Goal: Task Accomplishment & Management: Use online tool/utility

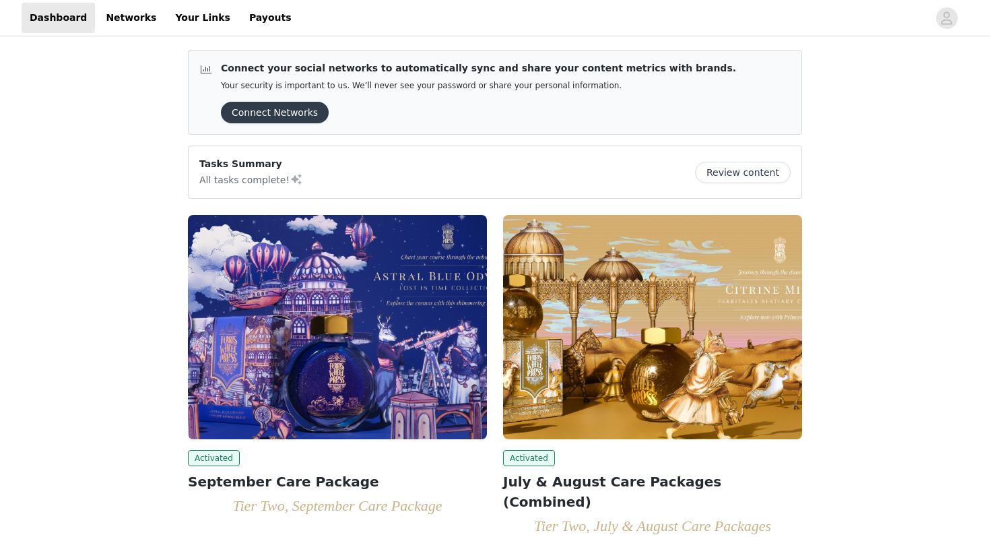
click at [325, 368] on img at bounding box center [337, 327] width 299 height 224
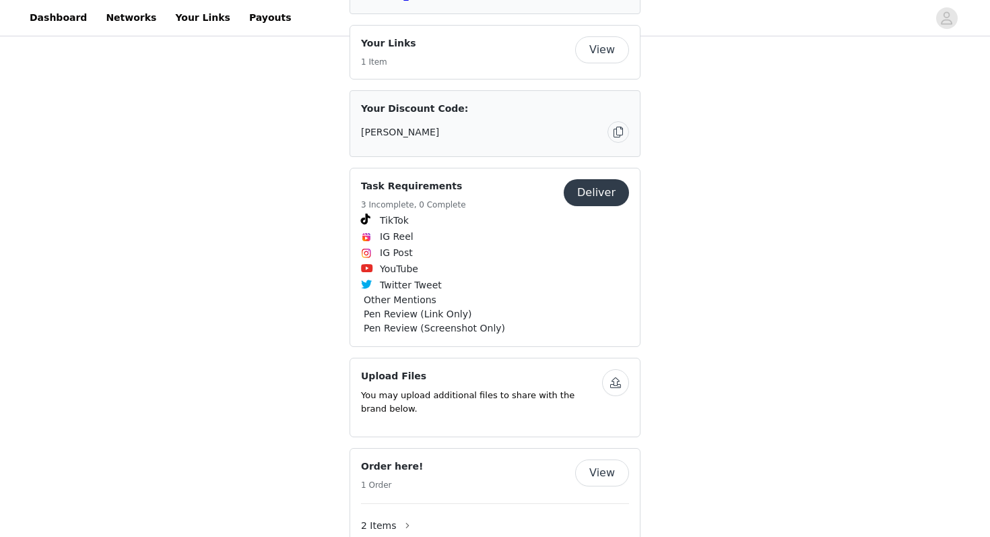
scroll to position [1858, 0]
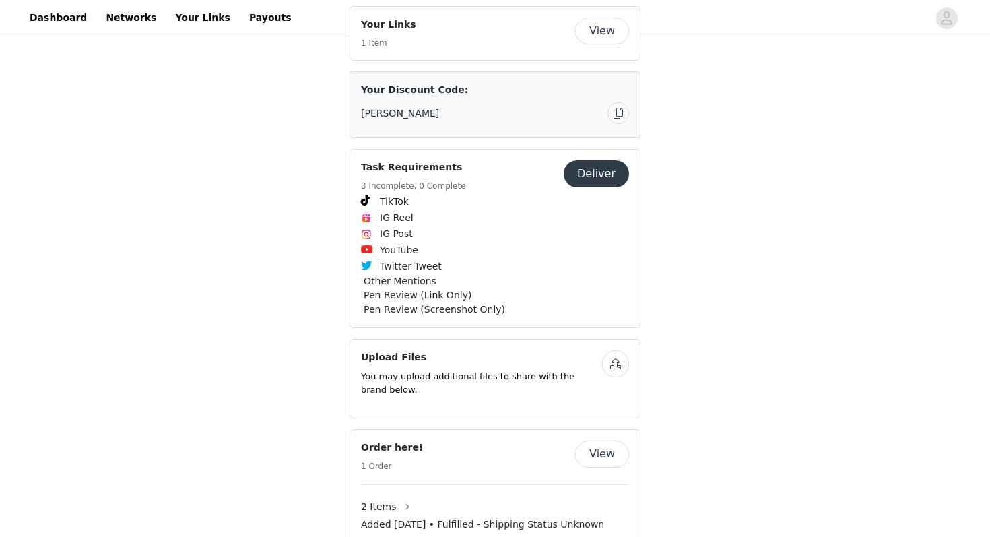
click at [586, 187] on button "Deliver" at bounding box center [596, 173] width 65 height 27
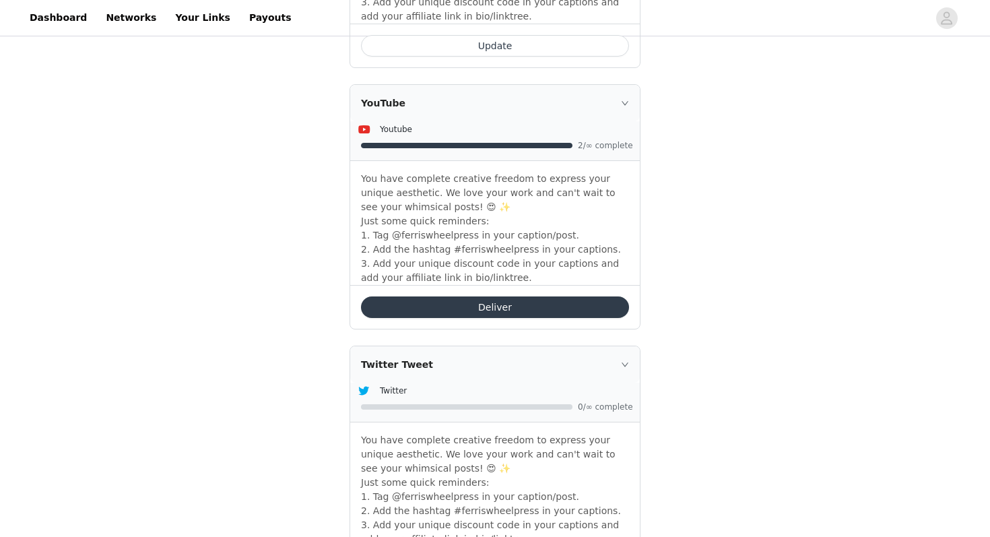
scroll to position [1512, 0]
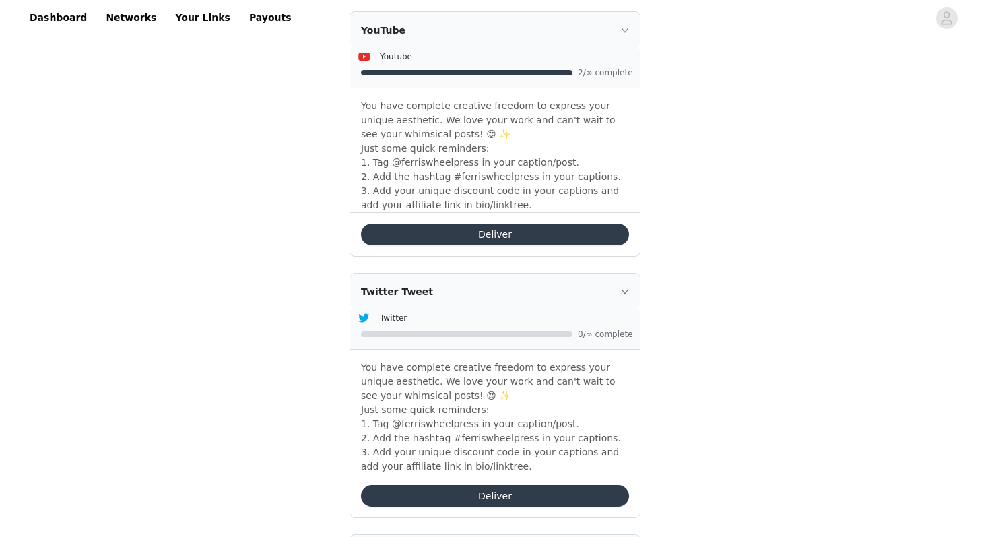
click at [488, 496] on button "Deliver" at bounding box center [495, 496] width 268 height 22
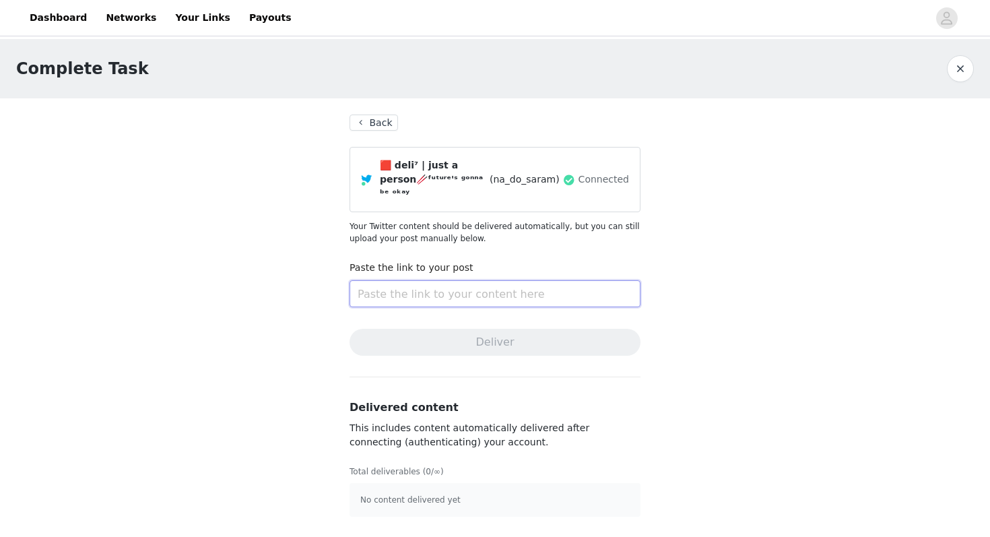
click at [488, 281] on input "text" at bounding box center [494, 293] width 291 height 27
paste input "[URL][DOMAIN_NAME]"
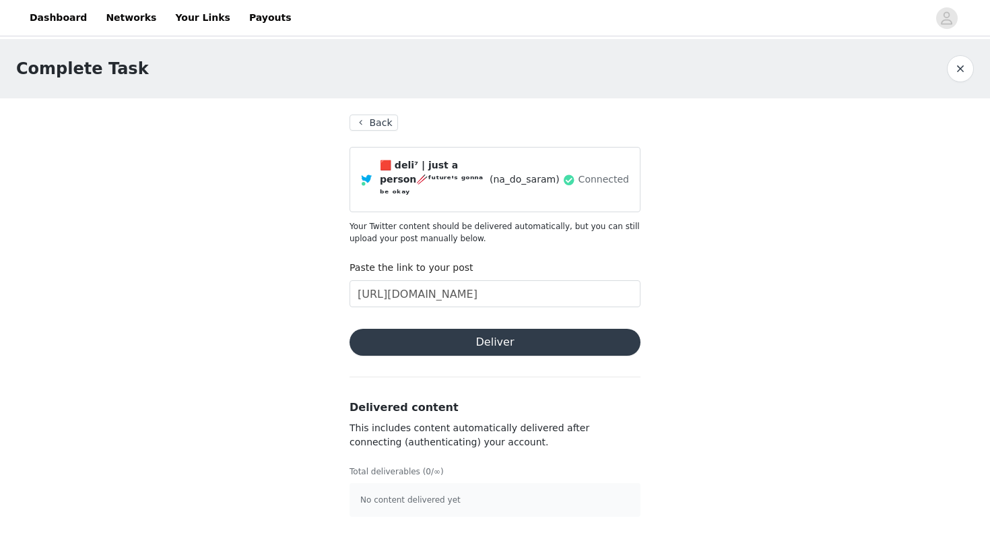
click at [495, 329] on button "Deliver" at bounding box center [494, 342] width 291 height 27
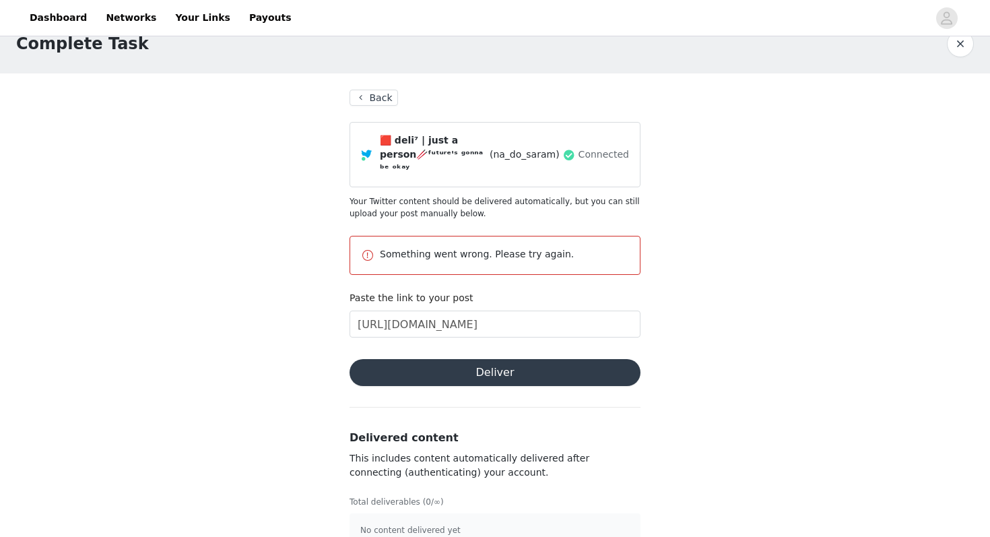
scroll to position [37, 0]
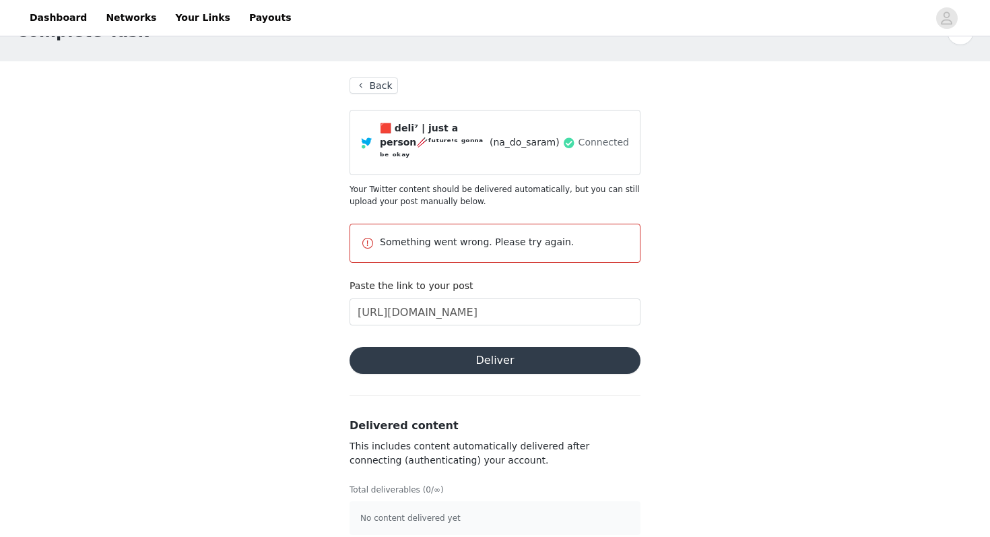
click at [543, 347] on button "Deliver" at bounding box center [494, 360] width 291 height 27
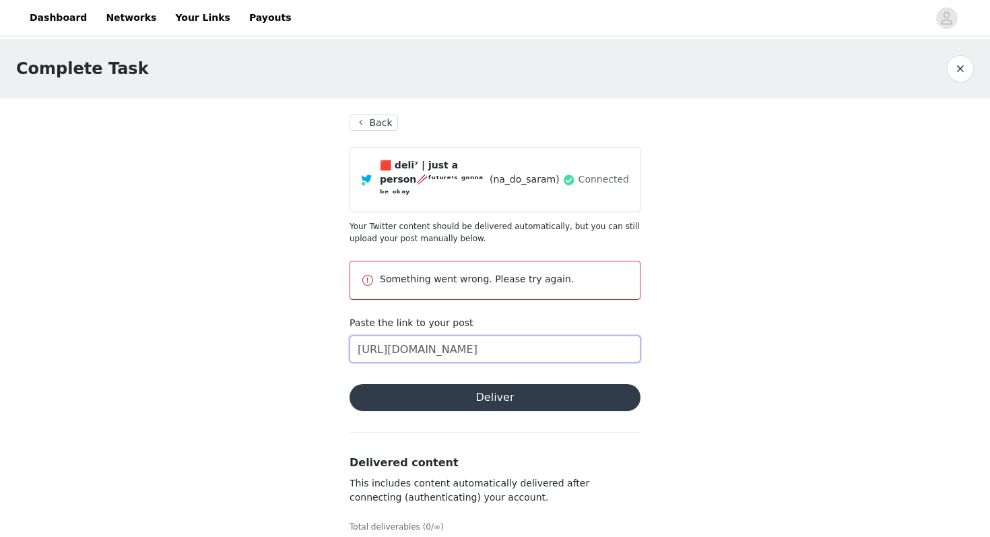
click at [542, 337] on input "[URL][DOMAIN_NAME]" at bounding box center [494, 348] width 291 height 27
paste input "67888316843573280"
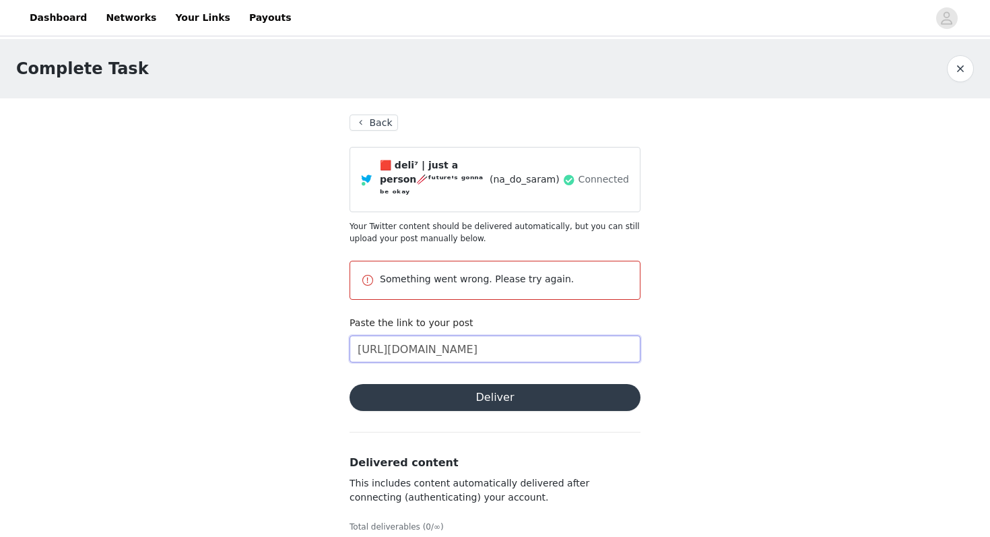
type input "[URL][DOMAIN_NAME]"
click at [565, 385] on button "Deliver" at bounding box center [494, 397] width 291 height 27
click at [384, 123] on button "Back" at bounding box center [373, 122] width 48 height 16
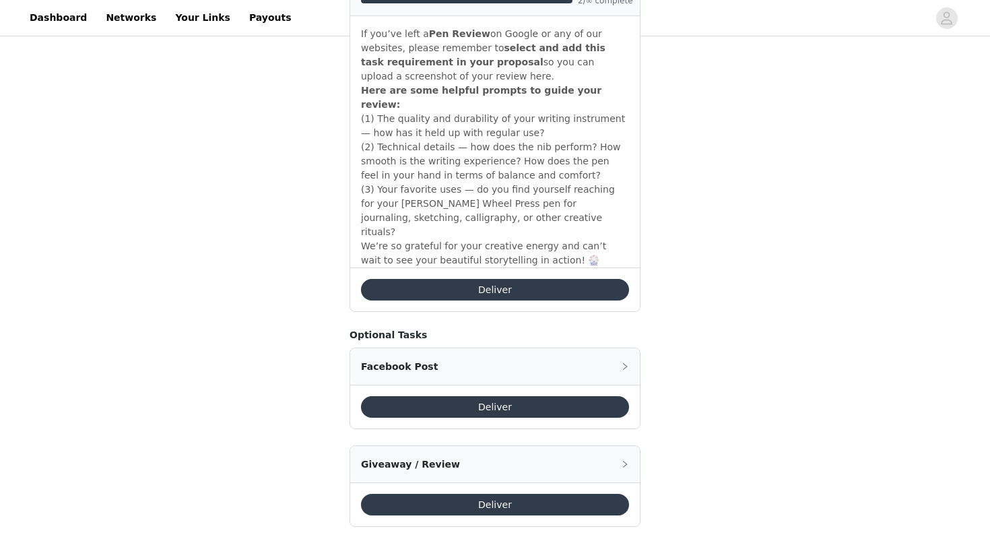
scroll to position [2869, 0]
